Goal: Information Seeking & Learning: Learn about a topic

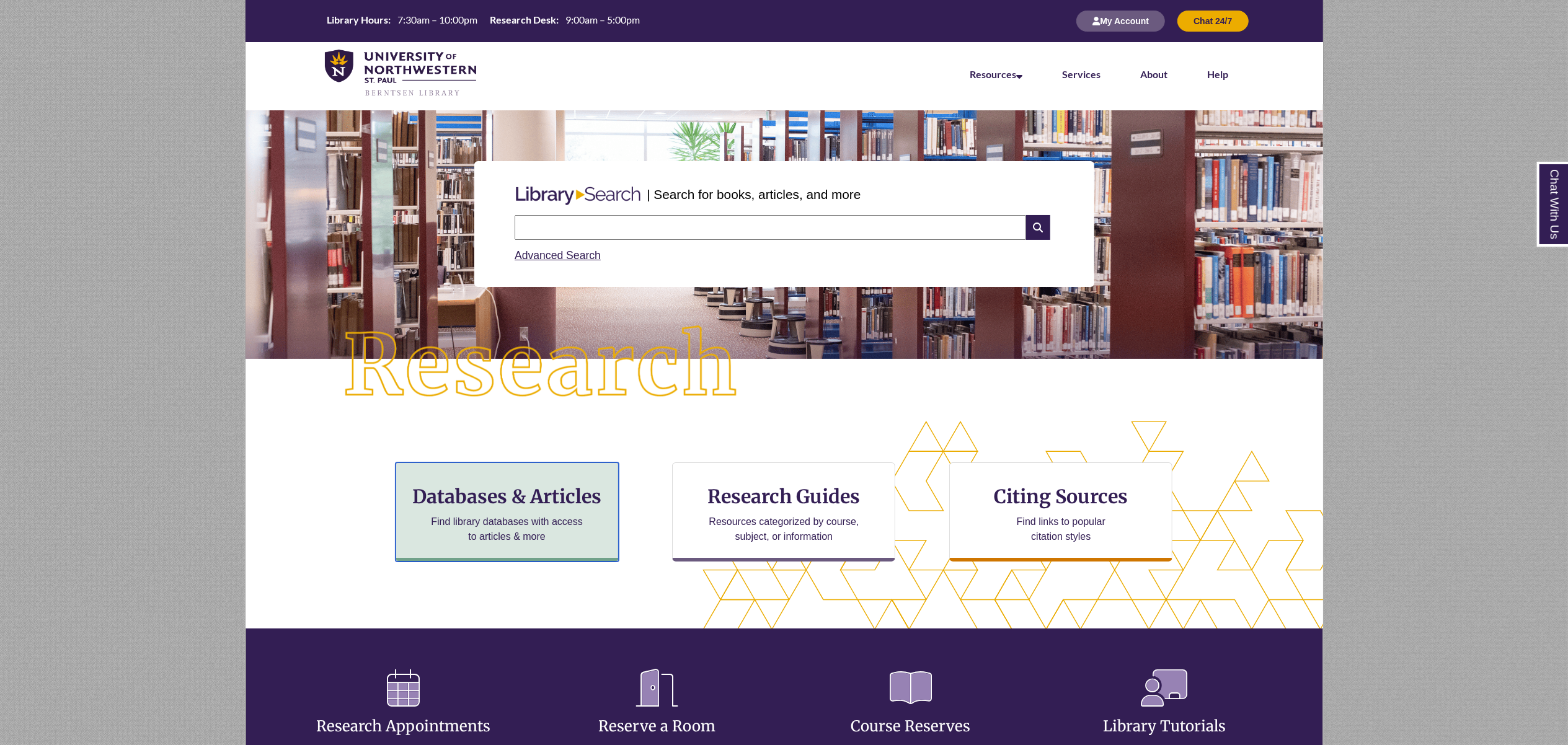
click at [526, 494] on h3 "Databases & Articles" at bounding box center [507, 497] width 202 height 24
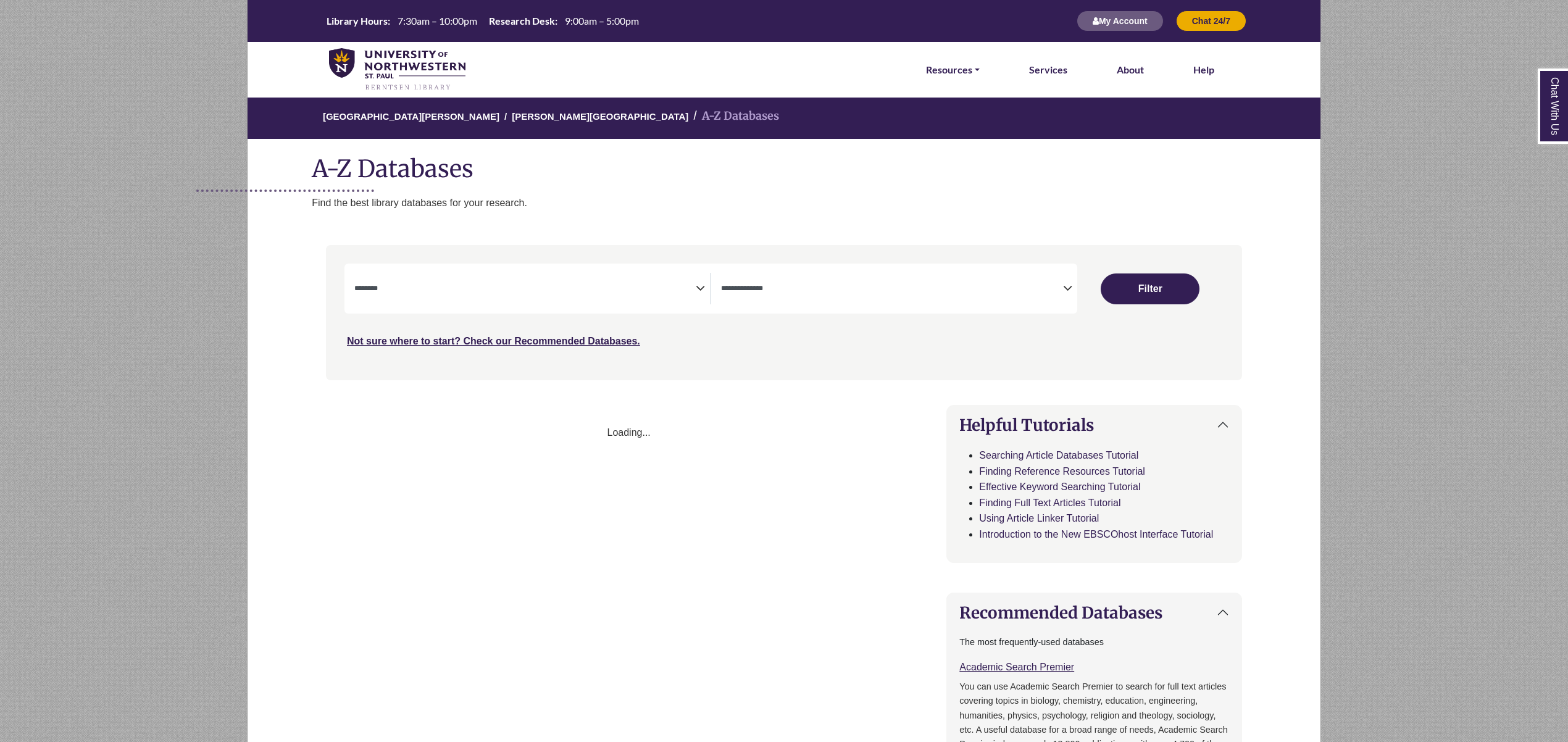
select select "Database Subject Filter"
select select "Database Types Filter"
select select "Database Subject Filter"
select select "Database Types Filter"
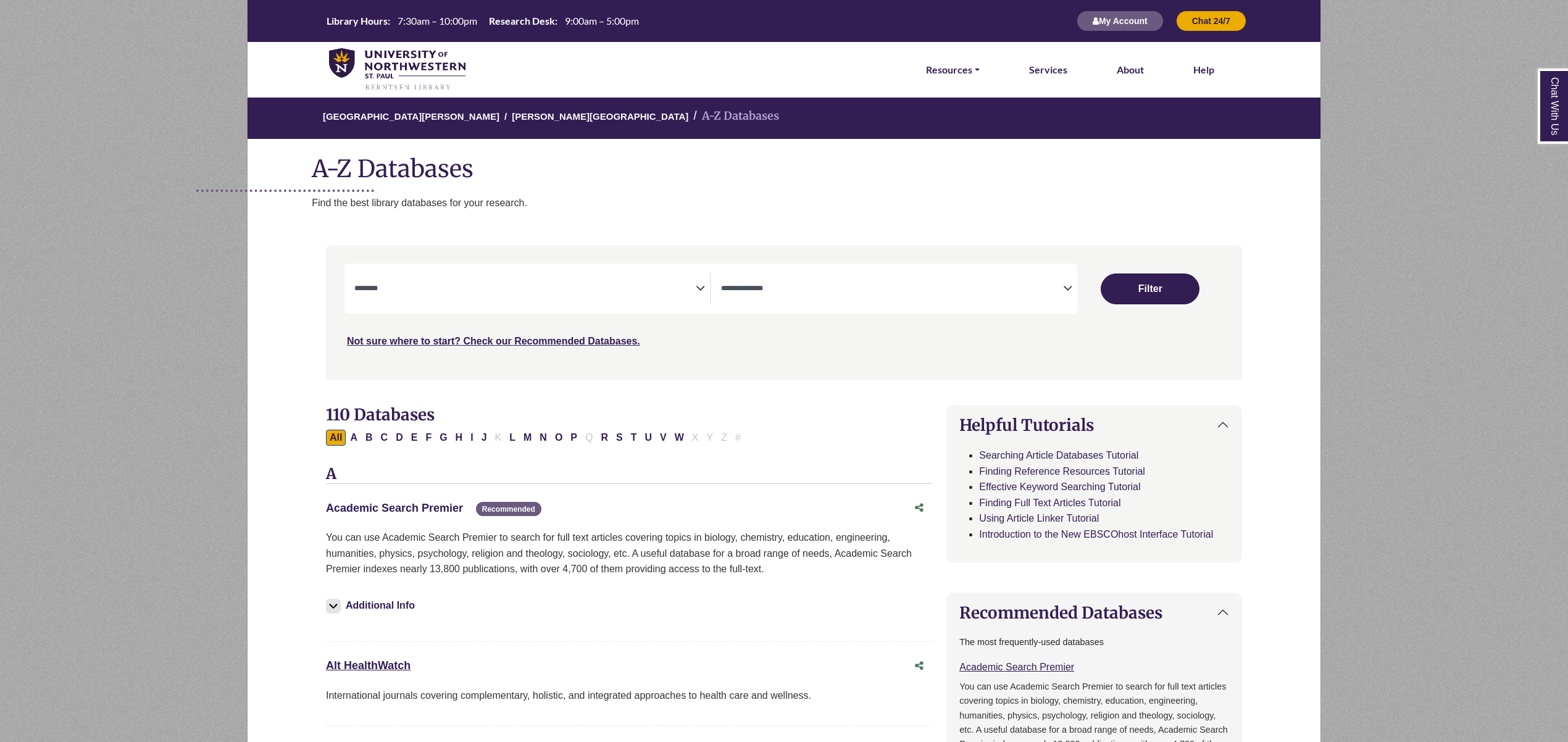
click at [398, 512] on link "Academic Search Premier This link opens in a new window" at bounding box center [394, 508] width 137 height 12
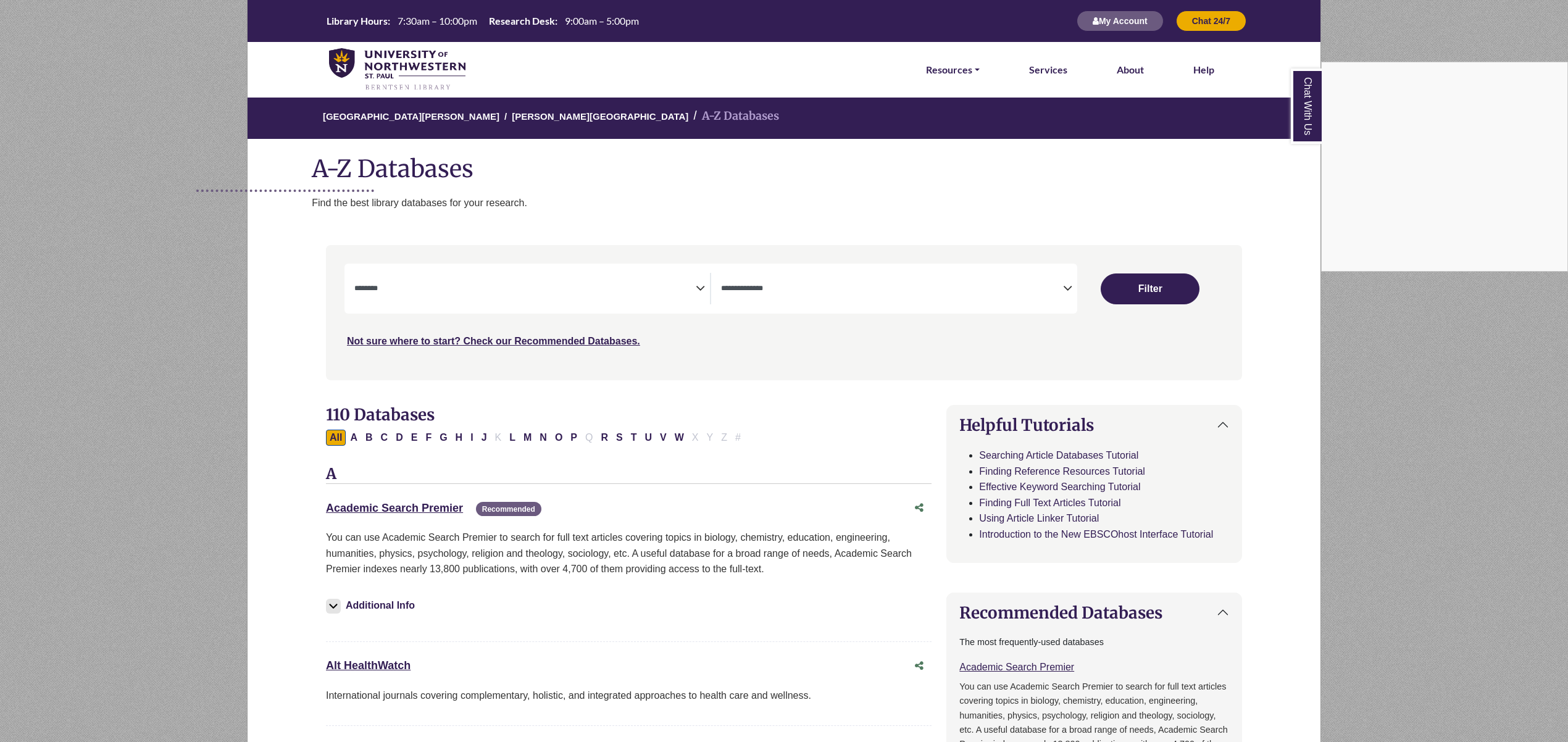
drag, startPoint x: 428, startPoint y: 511, endPoint x: 379, endPoint y: 506, distance: 49.3
drag, startPoint x: 379, startPoint y: 506, endPoint x: 826, endPoint y: 541, distance: 448.4
click at [826, 541] on div "Chat With Us" at bounding box center [784, 371] width 1568 height 742
